Goal: Navigation & Orientation: Find specific page/section

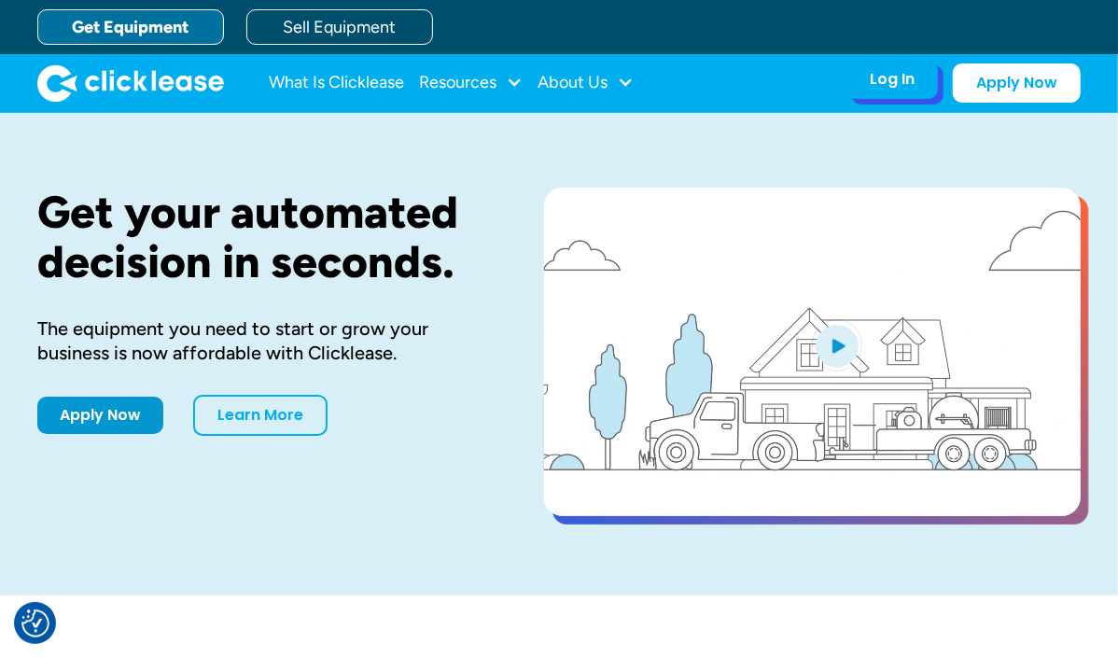
click at [899, 78] on div "Log In" at bounding box center [892, 79] width 45 height 19
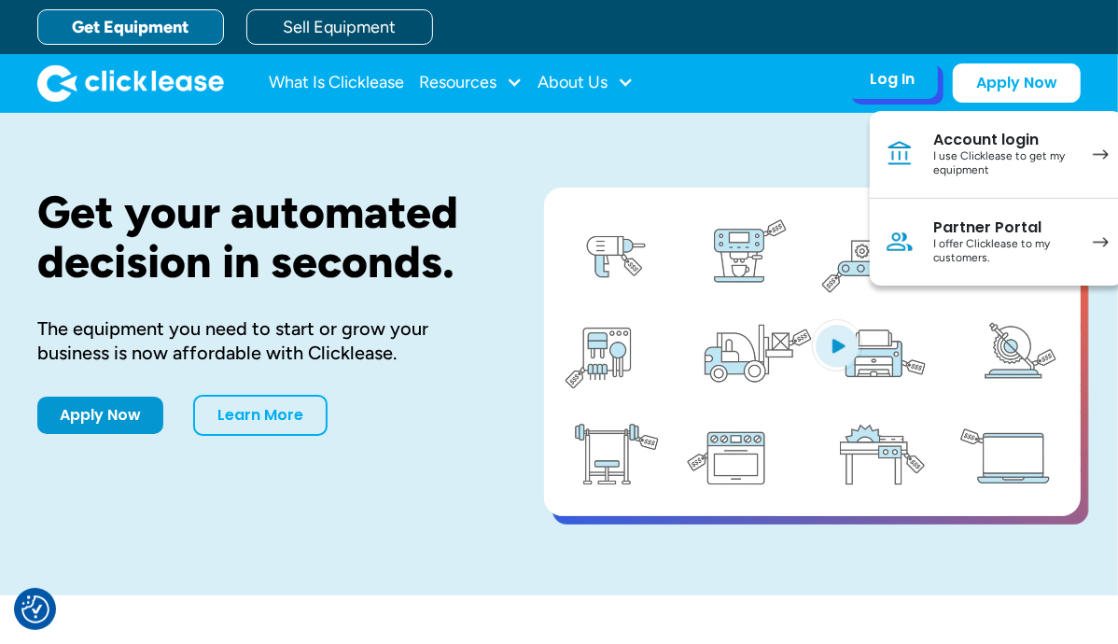
click at [953, 136] on div "Account login" at bounding box center [1003, 140] width 141 height 19
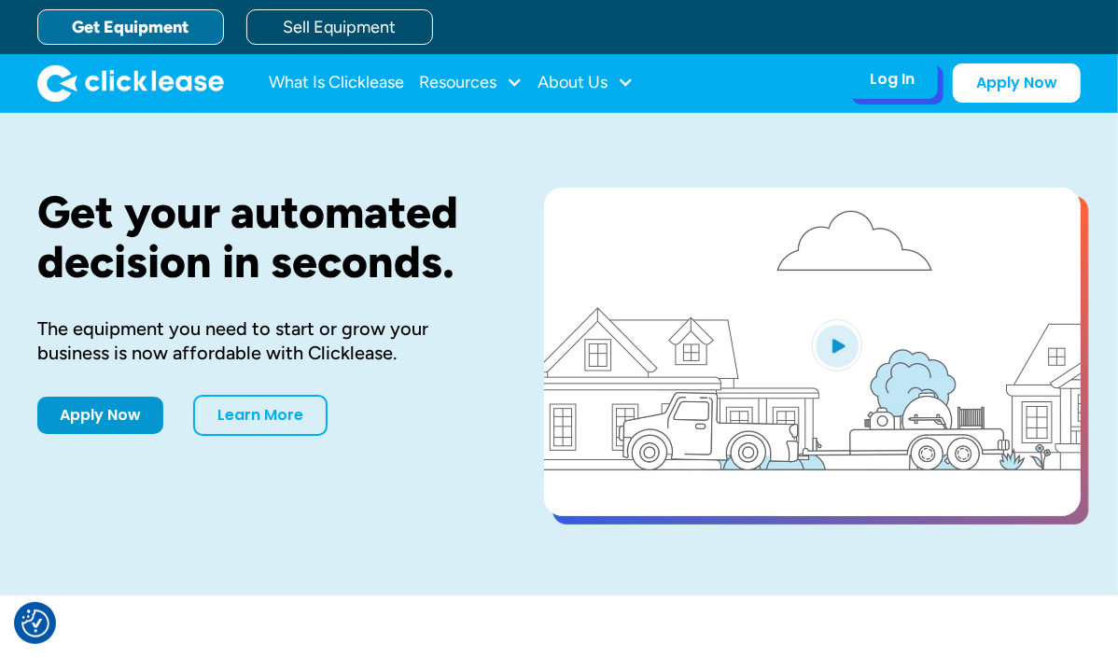
click at [896, 81] on div "Log In" at bounding box center [892, 79] width 45 height 19
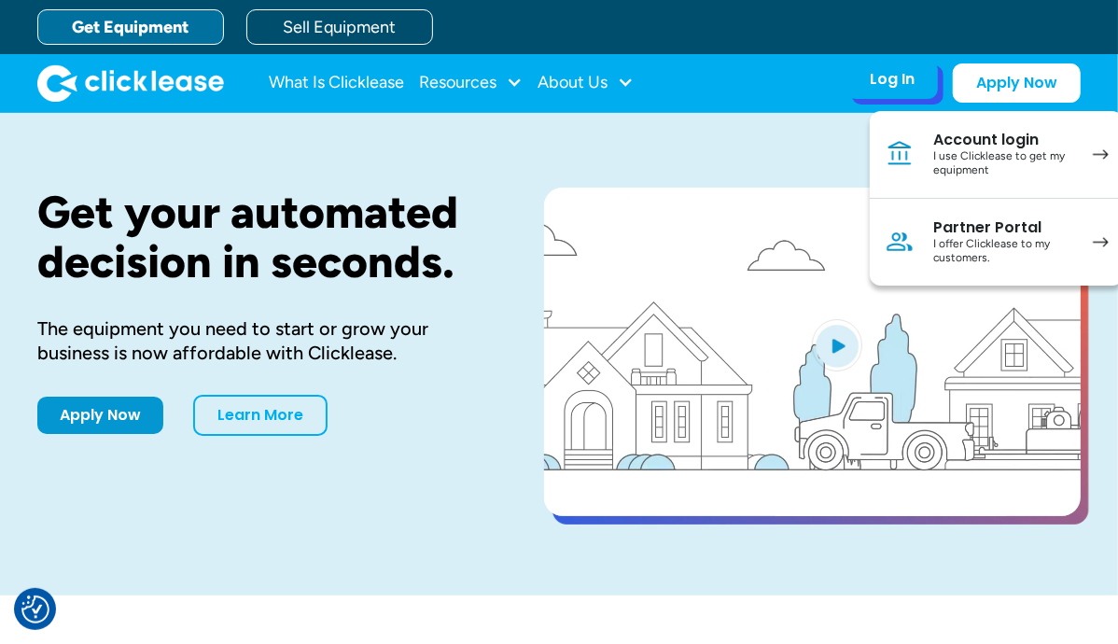
click at [952, 149] on div "I use Clicklease to get my equipment" at bounding box center [1003, 163] width 141 height 29
